Goal: Task Accomplishment & Management: Use online tool/utility

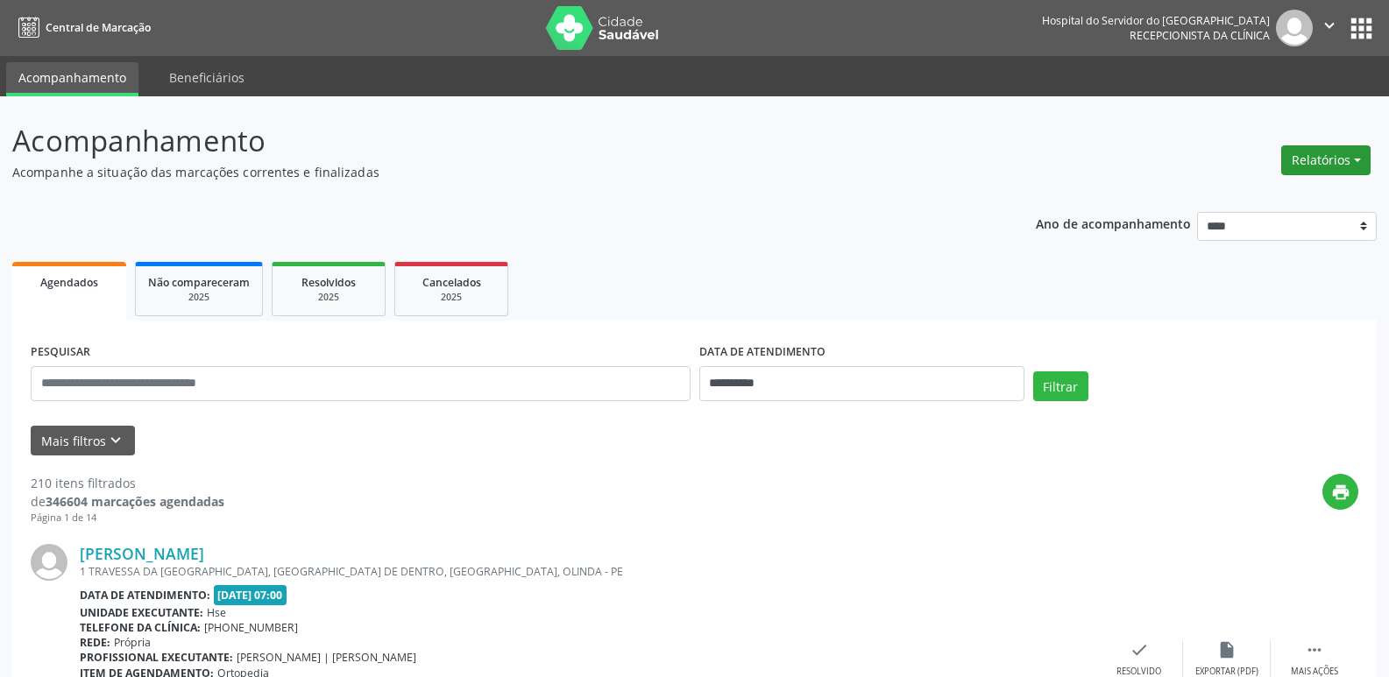
click at [1319, 162] on button "Relatórios" at bounding box center [1325, 160] width 89 height 30
click at [1313, 158] on button "Relatórios" at bounding box center [1325, 160] width 89 height 30
click at [1287, 203] on link "Agendamentos" at bounding box center [1277, 198] width 188 height 25
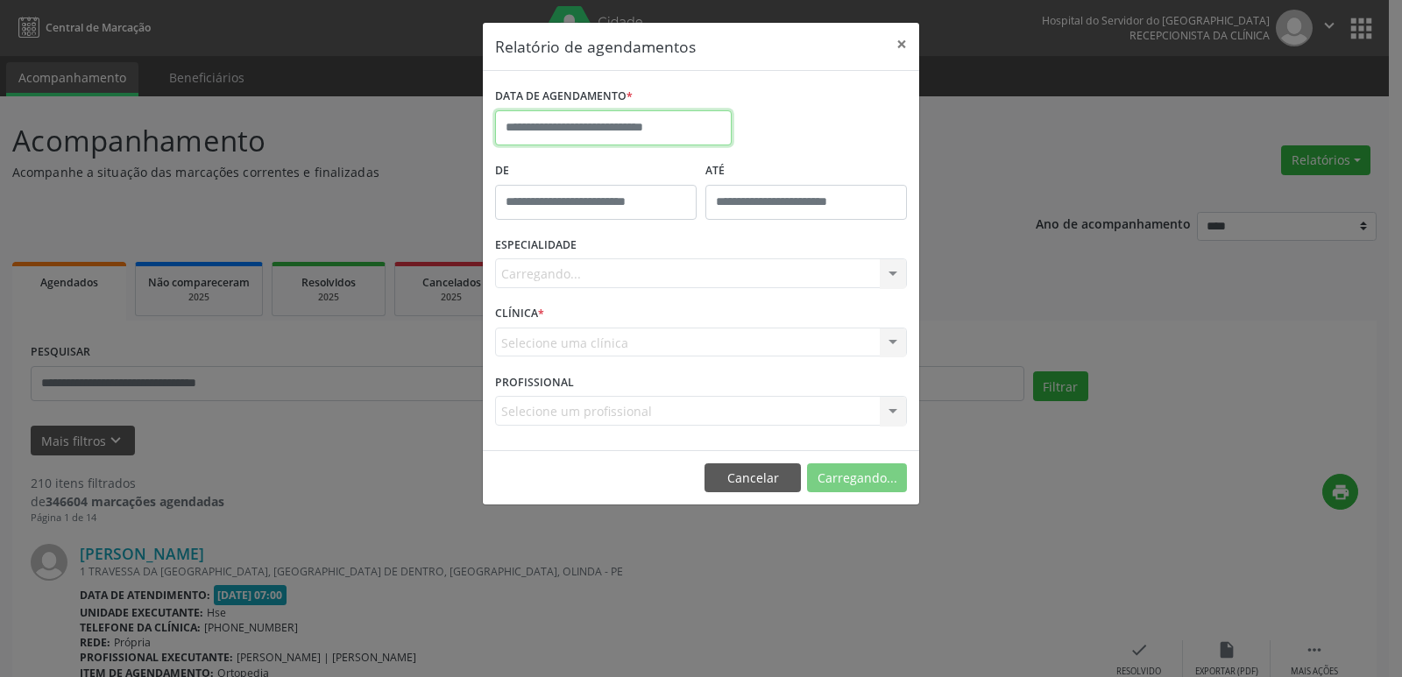
click at [556, 129] on input "text" at bounding box center [613, 127] width 237 height 35
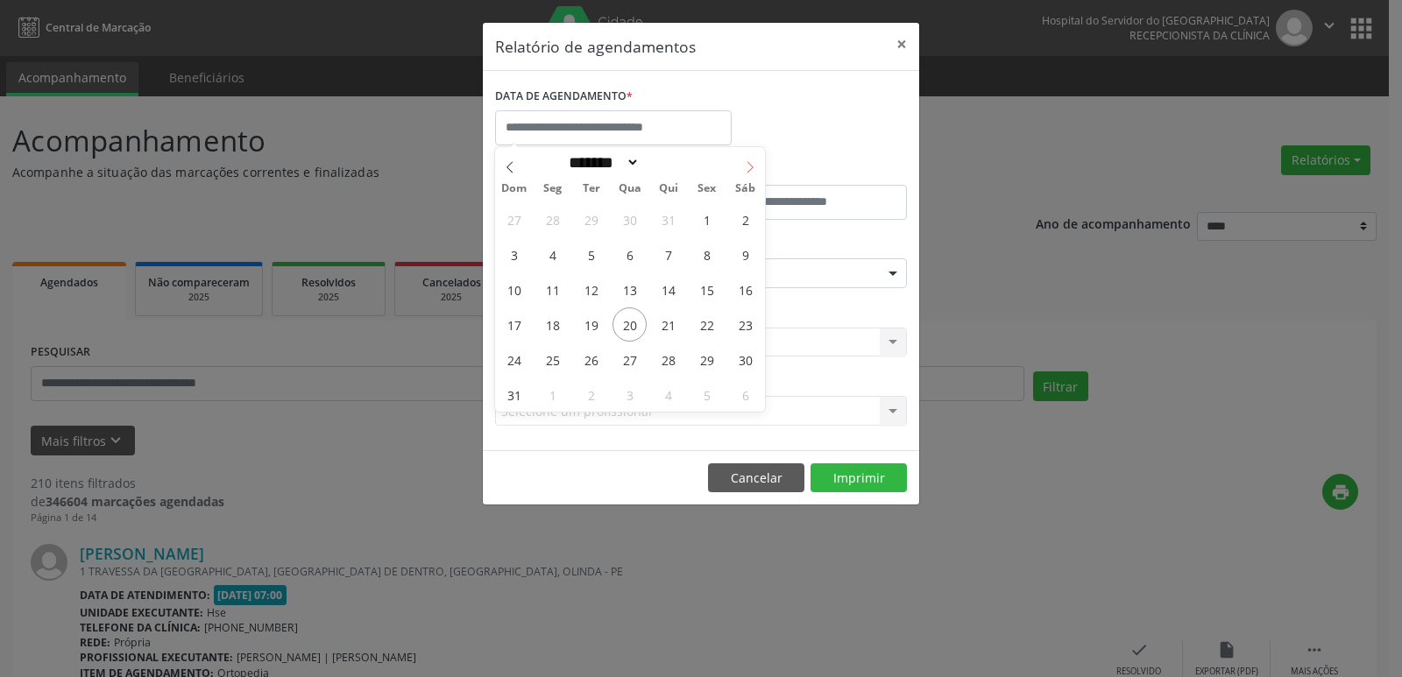
click at [750, 170] on icon at bounding box center [751, 166] width 6 height 11
select select "*"
click at [633, 222] on span "3" at bounding box center [630, 219] width 34 height 34
type input "**********"
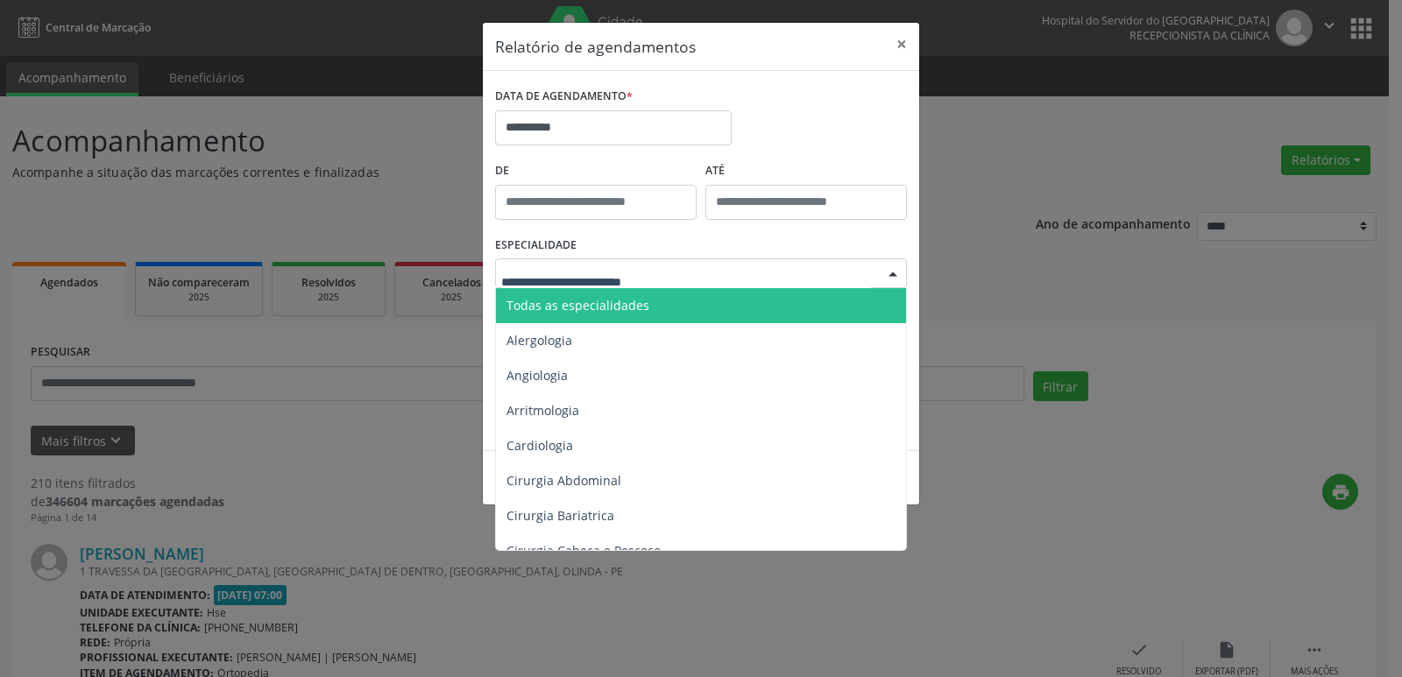
click at [628, 304] on span "Todas as especialidades" at bounding box center [578, 305] width 143 height 17
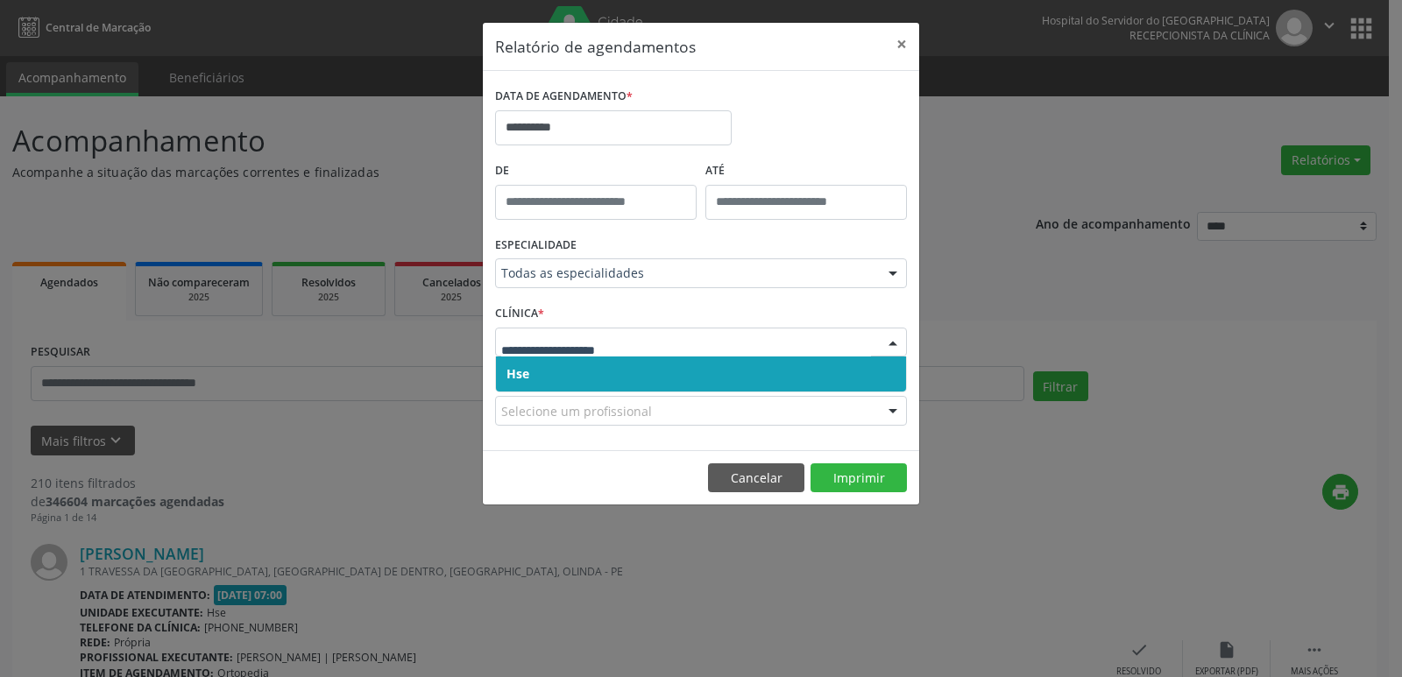
click at [578, 368] on span "Hse" at bounding box center [701, 374] width 410 height 35
click at [589, 372] on span "Hse" at bounding box center [701, 374] width 410 height 35
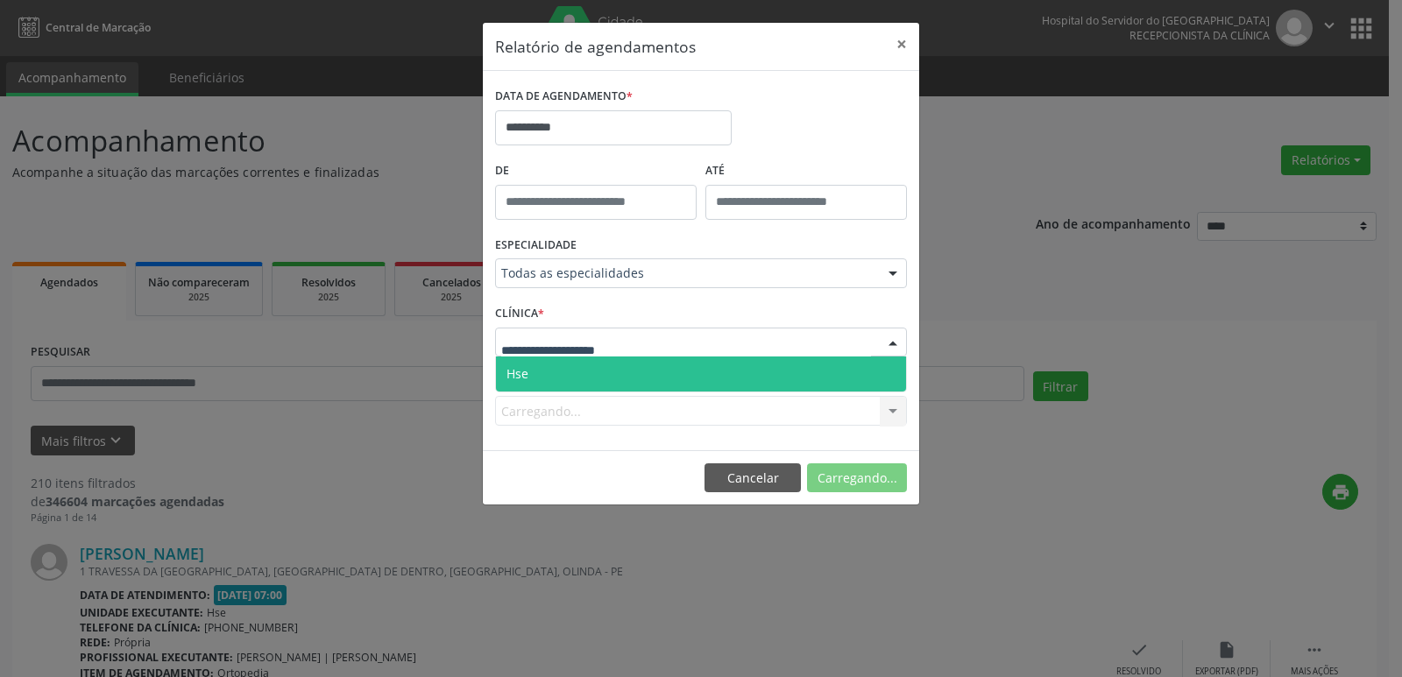
click at [582, 372] on span "Hse" at bounding box center [701, 374] width 410 height 35
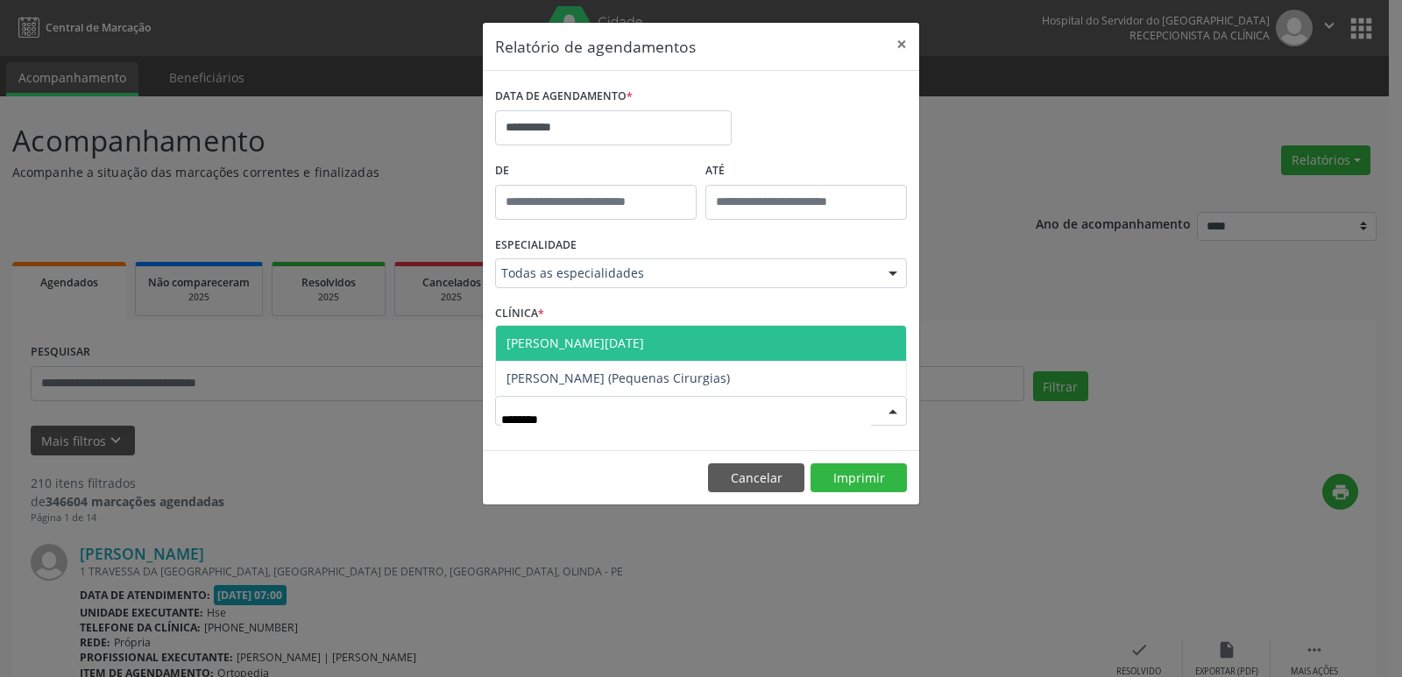
type input "*********"
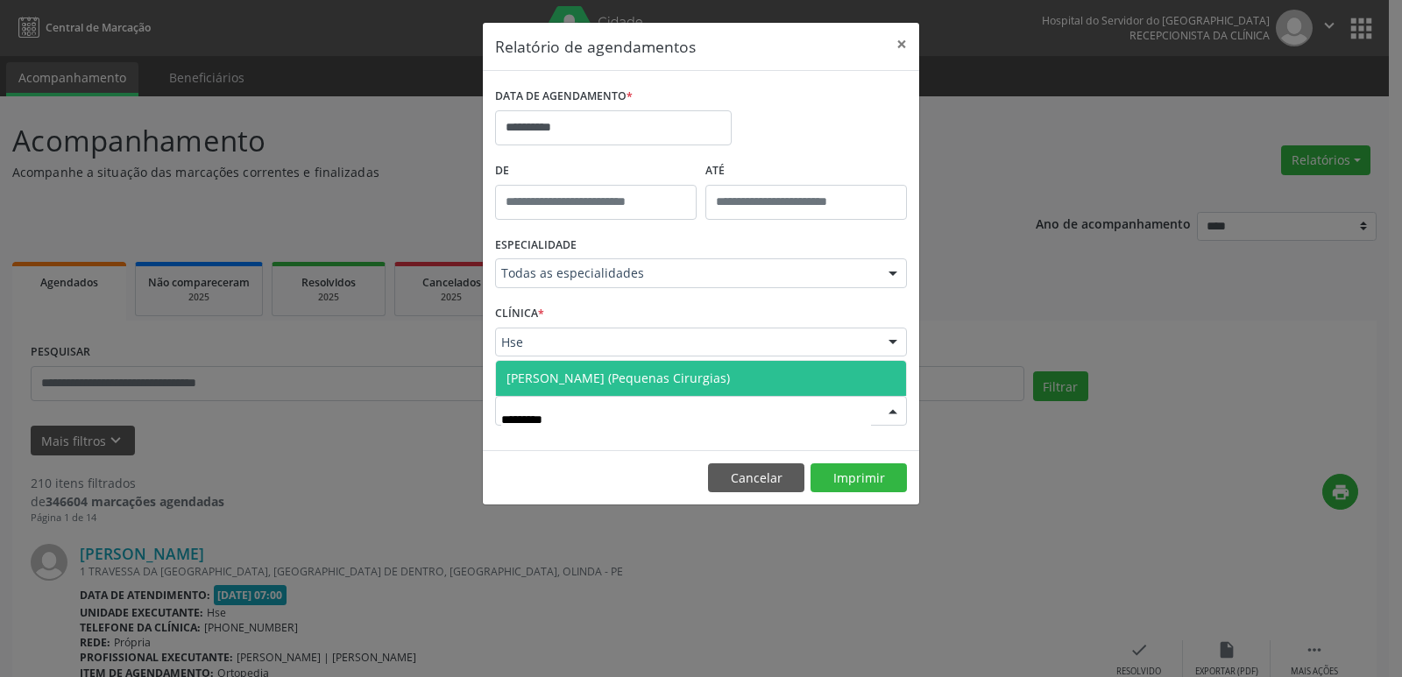
click at [585, 370] on span "[PERSON_NAME] (Pequenas Cirurgias)" at bounding box center [618, 378] width 223 height 17
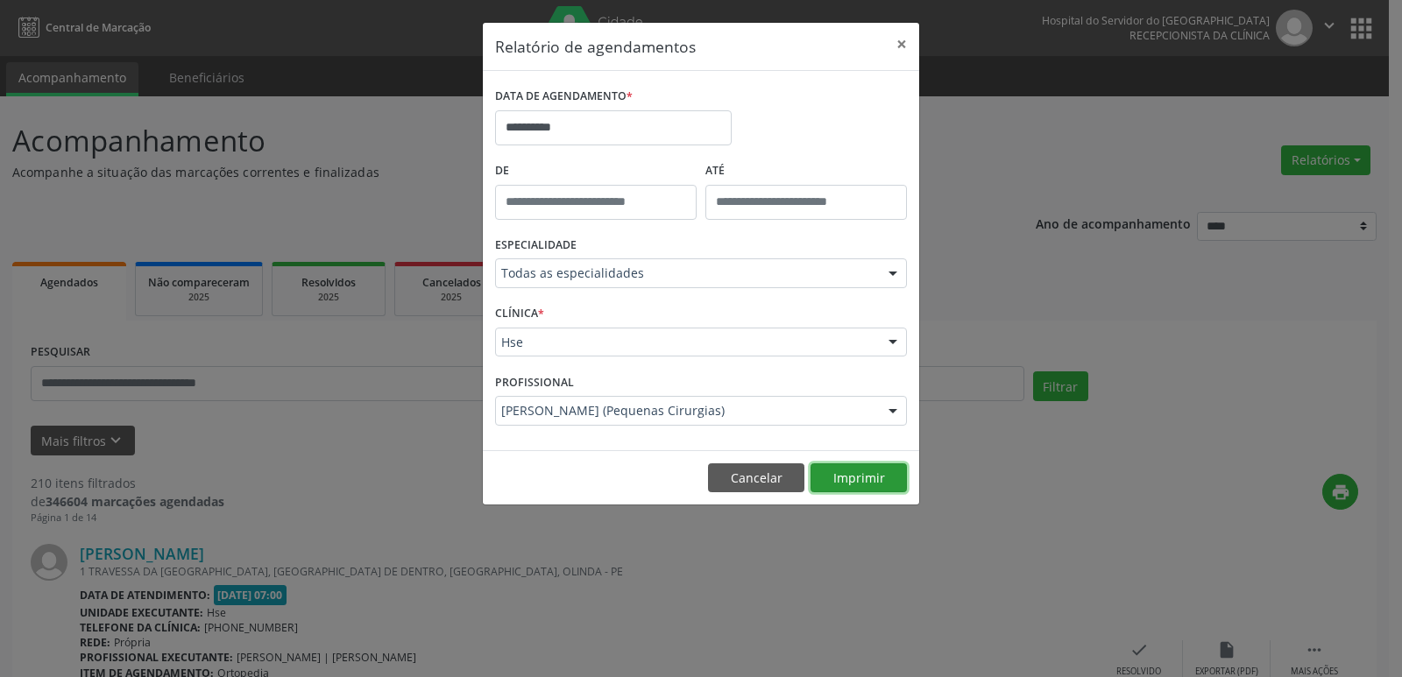
click at [855, 484] on button "Imprimir" at bounding box center [859, 479] width 96 height 30
